Goal: Task Accomplishment & Management: Complete application form

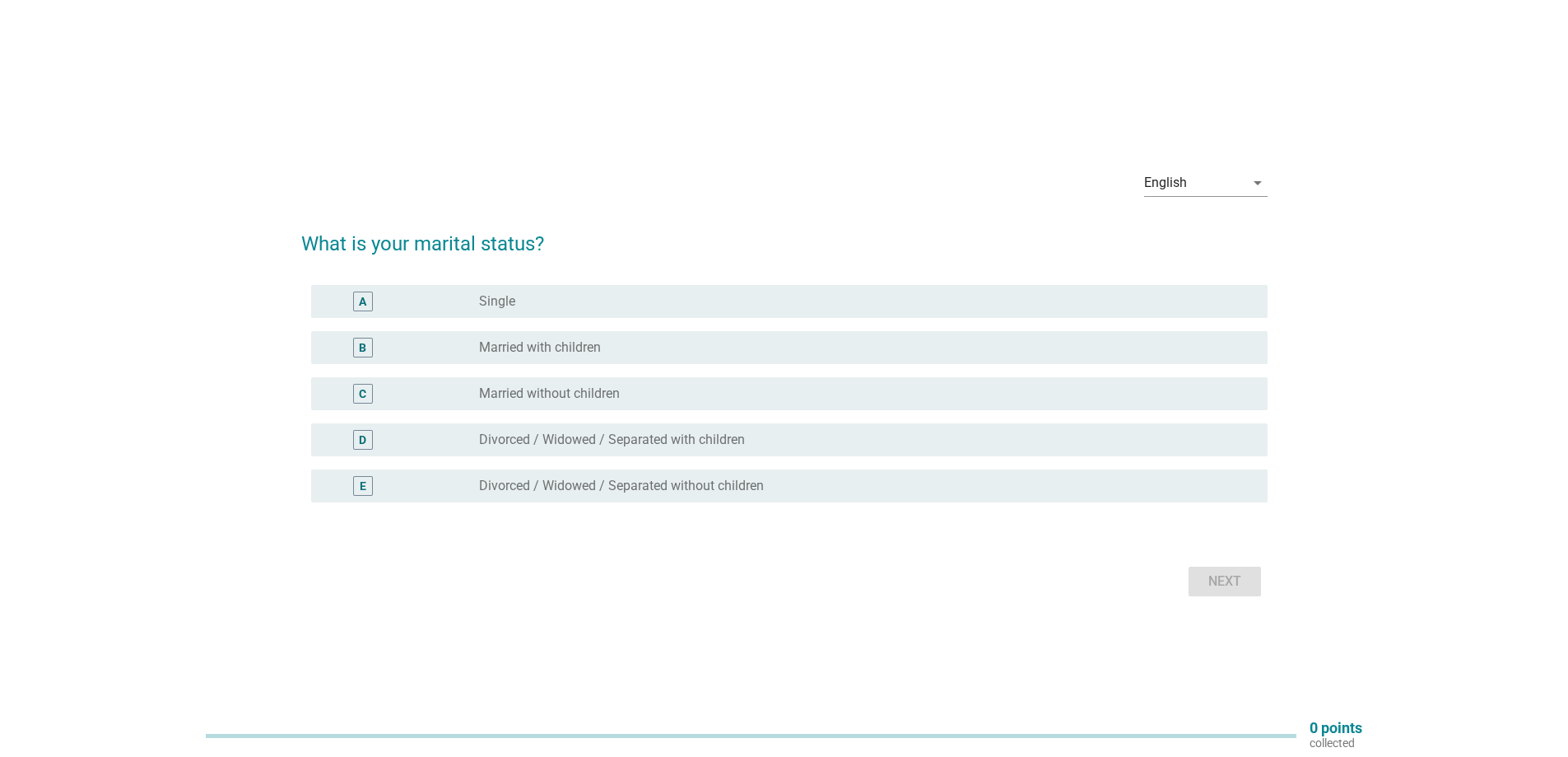
click at [705, 308] on div "radio_button_unchecked Single" at bounding box center [859, 302] width 762 height 17
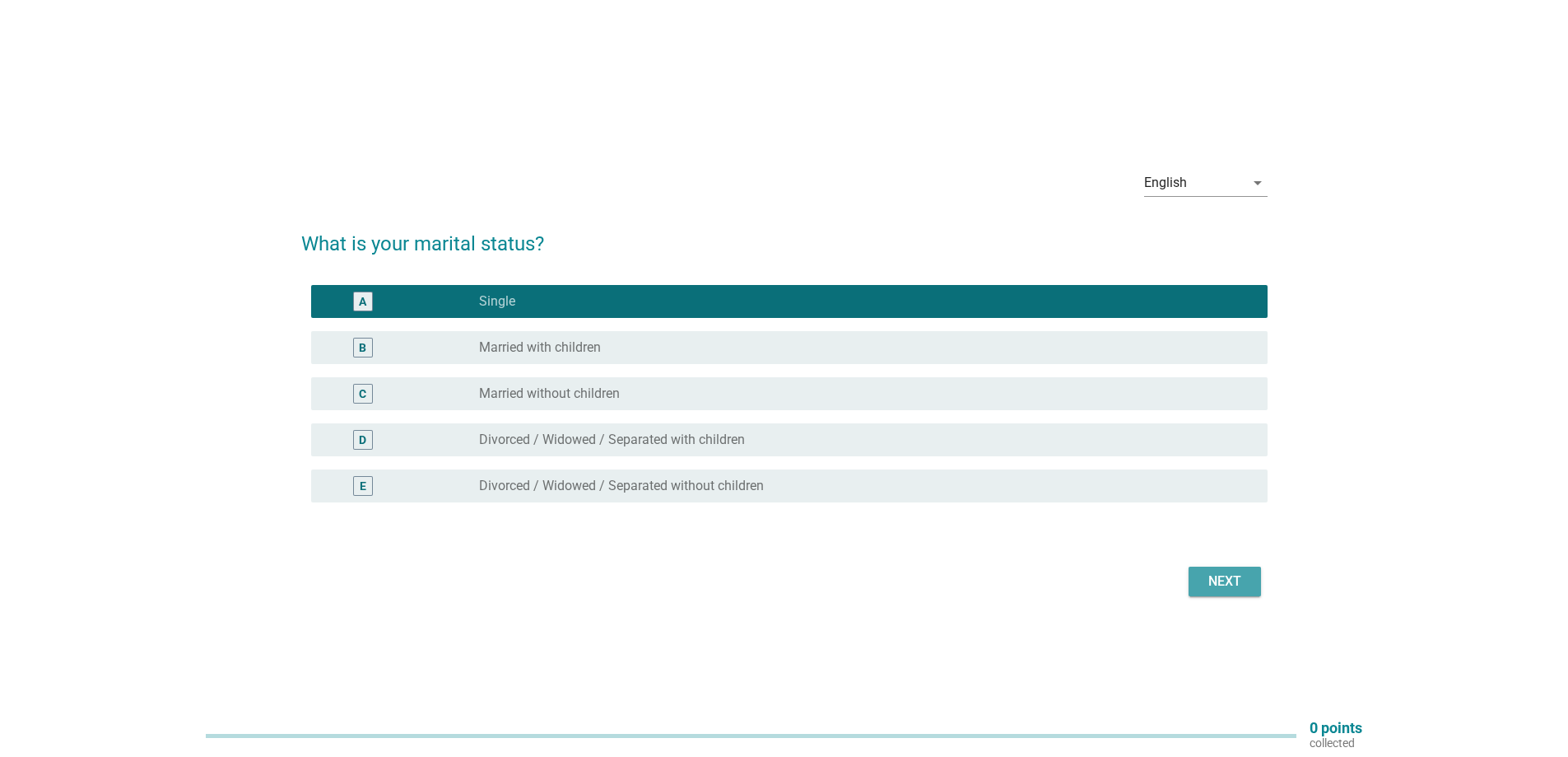
click at [1225, 580] on div "Next" at bounding box center [1225, 581] width 46 height 20
